Goal: Information Seeking & Learning: Check status

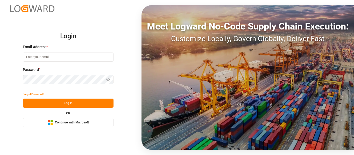
click at [80, 120] on div "Microsoft Logo Continue with Microsoft" at bounding box center [68, 122] width 41 height 5
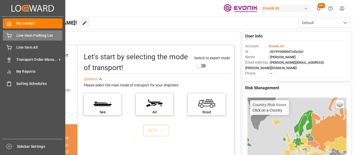
click at [10, 37] on icon at bounding box center [9, 34] width 5 height 3
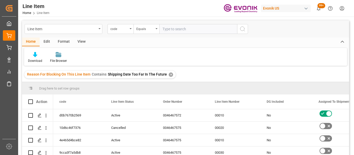
click at [169, 74] on div "✕" at bounding box center [171, 75] width 4 height 4
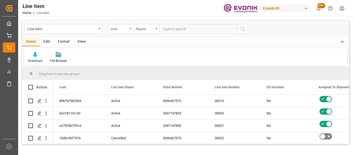
click at [130, 32] on div "code" at bounding box center [121, 29] width 26 height 10
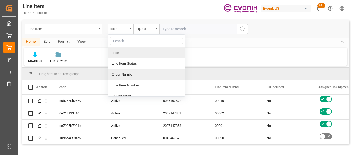
click at [137, 75] on div "Order Number" at bounding box center [146, 74] width 77 height 11
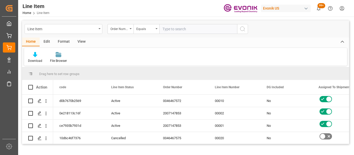
click at [177, 27] on input "text" at bounding box center [198, 29] width 78 height 10
type input "0046458803"
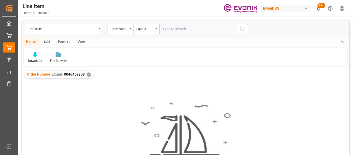
click at [89, 74] on div "✕" at bounding box center [89, 75] width 4 height 4
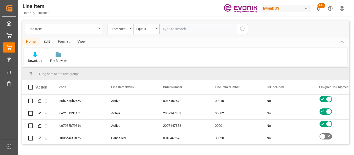
click at [100, 29] on icon "open menu" at bounding box center [99, 28] width 2 height 1
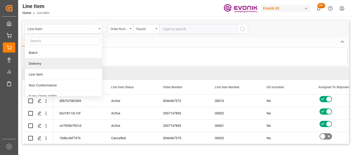
click at [168, 31] on input "text" at bounding box center [198, 29] width 78 height 10
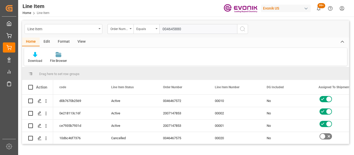
type input "0046458803"
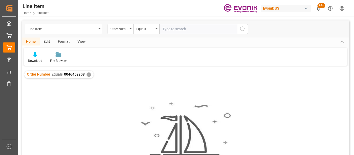
click at [85, 73] on div "Order Number Equals 0046458803 ✕" at bounding box center [58, 75] width 69 height 8
click at [87, 74] on div "✕" at bounding box center [89, 75] width 4 height 4
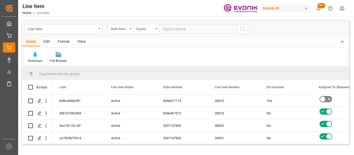
click at [129, 29] on div "Order Number" at bounding box center [121, 29] width 26 height 10
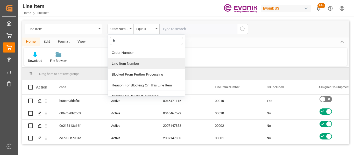
type input "bu"
click at [145, 71] on div "Business Unit (Division)" at bounding box center [146, 74] width 77 height 11
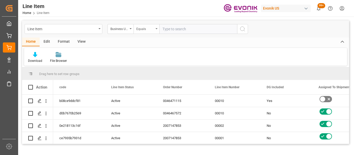
click at [155, 28] on div "Equals" at bounding box center [146, 29] width 26 height 10
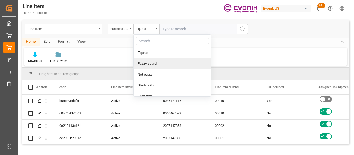
click at [156, 69] on div "Fuzzy search" at bounding box center [172, 63] width 77 height 11
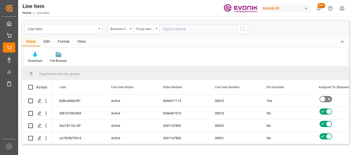
click at [185, 26] on input "text" at bounding box center [198, 29] width 78 height 10
type input "inter"
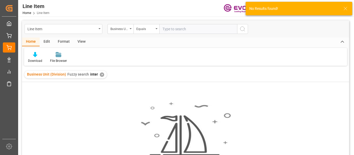
click at [100, 74] on div "✕" at bounding box center [102, 75] width 4 height 4
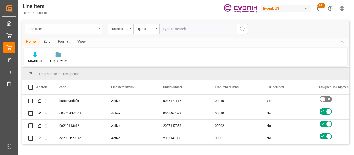
click at [99, 30] on div "Line Item" at bounding box center [64, 29] width 78 height 10
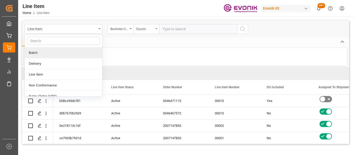
click at [152, 33] on div "Equals" at bounding box center [146, 29] width 26 height 10
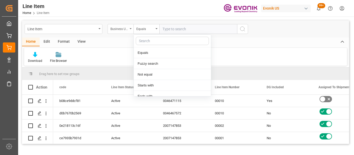
click at [127, 32] on div "Business Unit (Division)" at bounding box center [121, 29] width 26 height 10
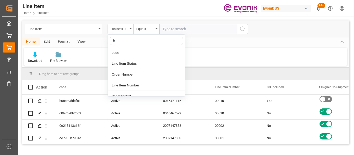
type input "bu"
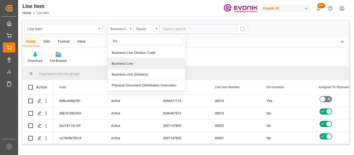
click at [150, 63] on div "Business Line" at bounding box center [146, 63] width 77 height 11
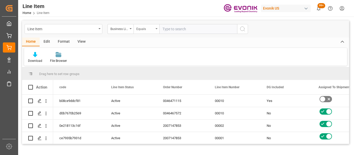
click at [151, 29] on div "Equals" at bounding box center [145, 28] width 18 height 6
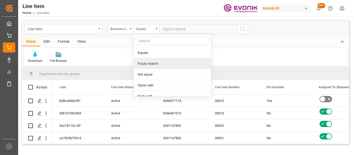
click at [160, 63] on div "Fuzzy search" at bounding box center [172, 63] width 77 height 11
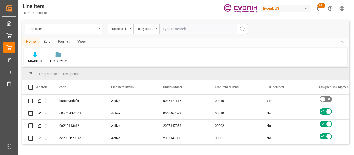
click at [175, 29] on input "text" at bounding box center [198, 29] width 78 height 10
type input "inter"
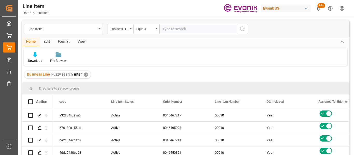
click at [81, 45] on div "View" at bounding box center [82, 42] width 16 height 9
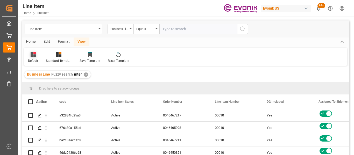
click at [39, 56] on div "Default" at bounding box center [33, 57] width 18 height 11
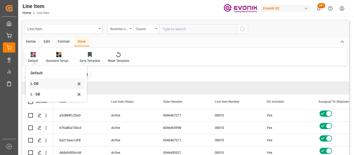
click at [42, 81] on div "L-DB" at bounding box center [53, 83] width 45 height 5
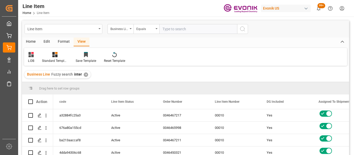
click at [33, 42] on div "Home" at bounding box center [31, 42] width 18 height 9
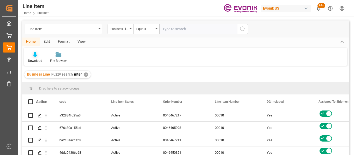
click at [38, 62] on div "Download" at bounding box center [35, 61] width 14 height 5
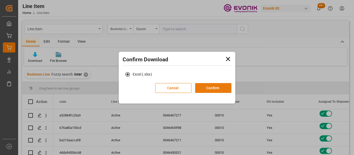
drag, startPoint x: 220, startPoint y: 89, endPoint x: 118, endPoint y: 40, distance: 113.7
click at [220, 89] on button "Confirm" at bounding box center [213, 88] width 36 height 10
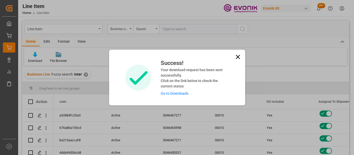
click at [235, 55] on icon at bounding box center [237, 56] width 7 height 7
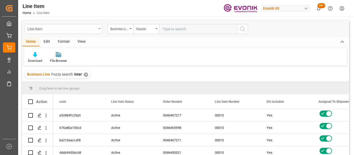
click at [100, 28] on div "Line Item" at bounding box center [64, 29] width 78 height 10
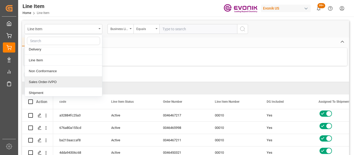
scroll to position [27, 0]
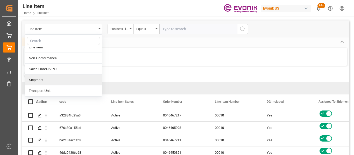
click at [58, 84] on div "Shipment" at bounding box center [63, 80] width 77 height 11
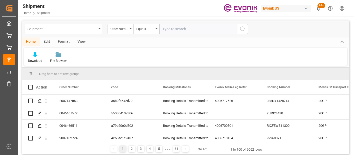
click at [129, 30] on div "Order Number" at bounding box center [121, 29] width 26 height 10
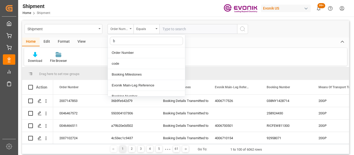
type input "bu"
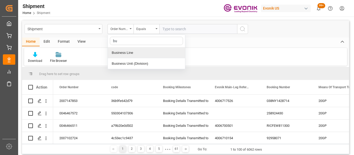
click at [144, 56] on div "Business Line" at bounding box center [146, 52] width 77 height 11
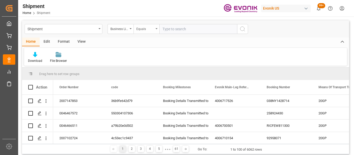
click at [150, 26] on div "Equals" at bounding box center [145, 28] width 18 height 6
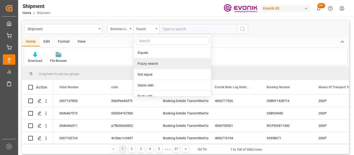
click at [159, 60] on div "Fuzzy search" at bounding box center [172, 63] width 77 height 11
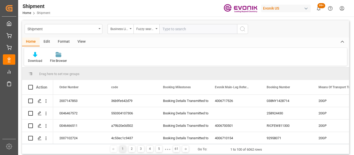
click at [177, 30] on input "text" at bounding box center [198, 29] width 78 height 10
type input "inter"
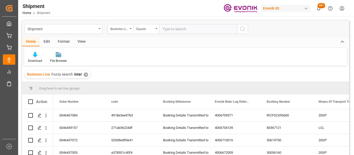
click at [35, 56] on icon at bounding box center [35, 54] width 4 height 5
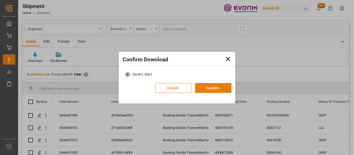
click at [208, 86] on button "Confirm" at bounding box center [213, 88] width 36 height 10
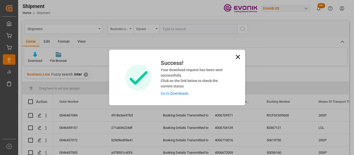
click at [236, 59] on icon at bounding box center [237, 56] width 7 height 7
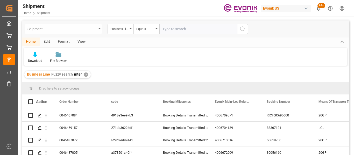
click at [100, 28] on icon "open menu" at bounding box center [99, 28] width 2 height 1
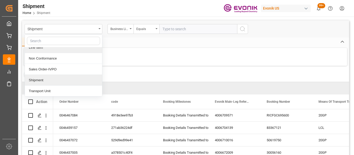
scroll to position [27, 0]
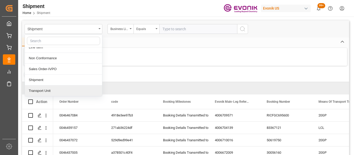
click at [67, 93] on div "Transport Unit" at bounding box center [63, 90] width 77 height 11
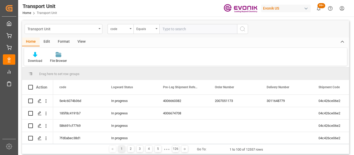
click at [85, 42] on div "View" at bounding box center [82, 42] width 16 height 9
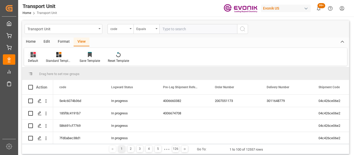
click at [36, 54] on div at bounding box center [33, 54] width 10 height 5
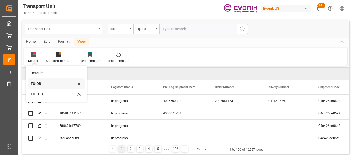
drag, startPoint x: 52, startPoint y: 81, endPoint x: 52, endPoint y: 77, distance: 4.2
click at [52, 81] on div "TU-DB" at bounding box center [56, 84] width 57 height 11
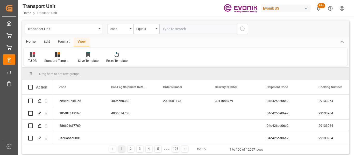
click at [33, 42] on div "Home" at bounding box center [31, 42] width 18 height 9
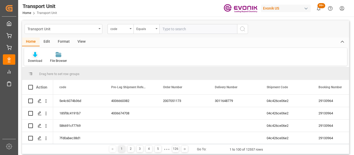
click at [34, 55] on icon at bounding box center [35, 54] width 4 height 5
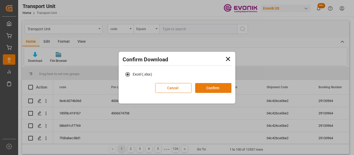
click at [213, 89] on button "Confirm" at bounding box center [213, 88] width 36 height 10
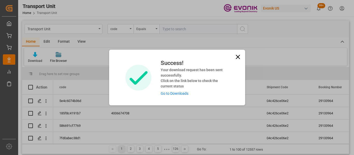
click at [237, 54] on icon at bounding box center [237, 56] width 7 height 7
